Goal: Task Accomplishment & Management: Manage account settings

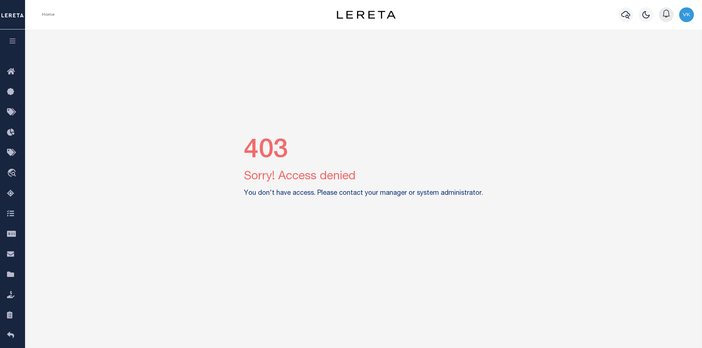
click at [668, 16] on icon "button" at bounding box center [666, 13] width 9 height 9
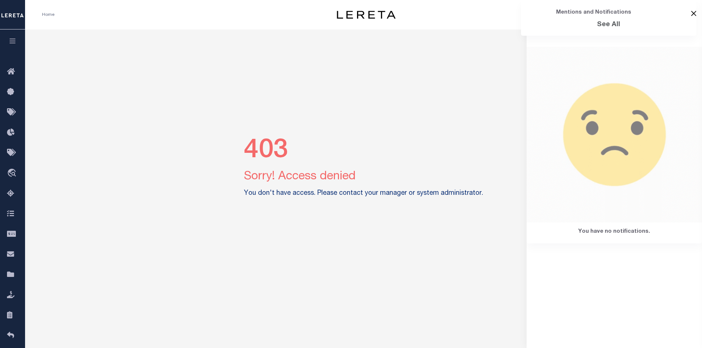
click at [693, 12] on button "Close" at bounding box center [694, 14] width 6 height 6
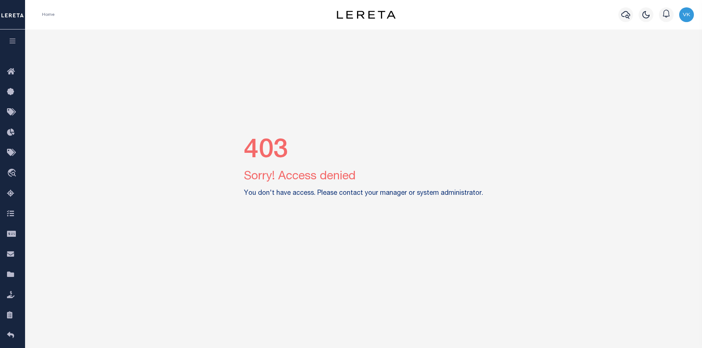
click at [686, 15] on img "button" at bounding box center [686, 14] width 15 height 15
click at [658, 48] on link "Sign out" at bounding box center [667, 52] width 58 height 12
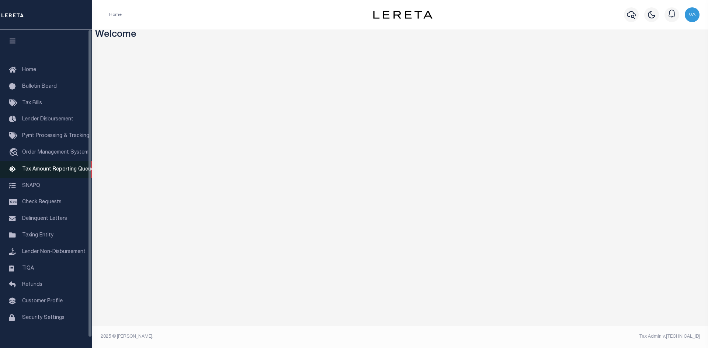
click at [55, 172] on span "Tax Amount Reporting Queue" at bounding box center [58, 169] width 72 height 5
